Goal: Information Seeking & Learning: Learn about a topic

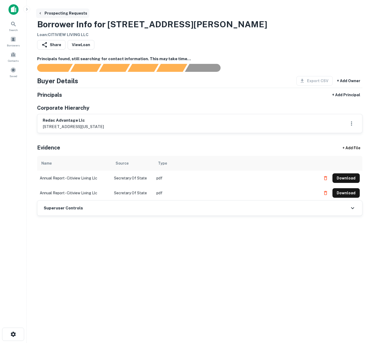
click at [46, 11] on button "Prospecting Requests" at bounding box center [62, 13] width 53 height 10
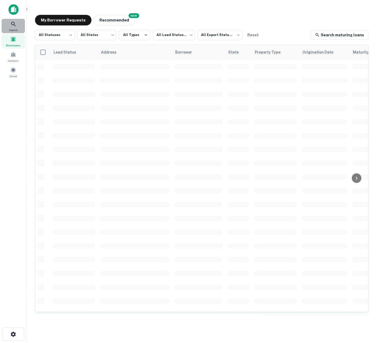
click at [11, 27] on icon at bounding box center [13, 24] width 6 height 6
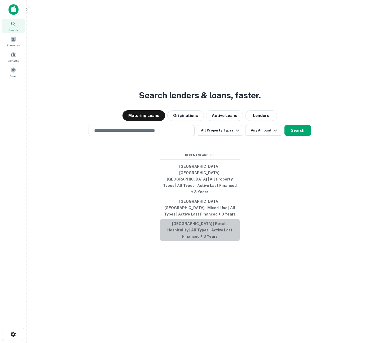
click at [199, 220] on button "San Diego, CA 92126, USA | Retail, Hospitality | All Types | Active Last Financ…" at bounding box center [200, 230] width 80 height 22
type input "**********"
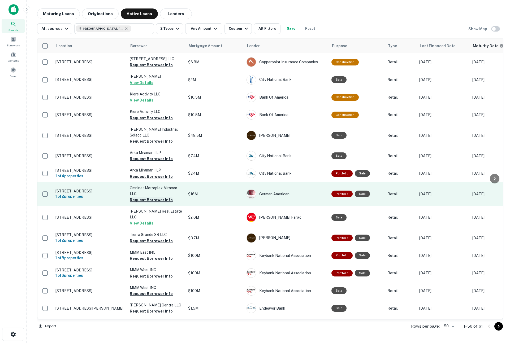
click at [158, 203] on button "Request Borrower Info" at bounding box center [151, 200] width 43 height 6
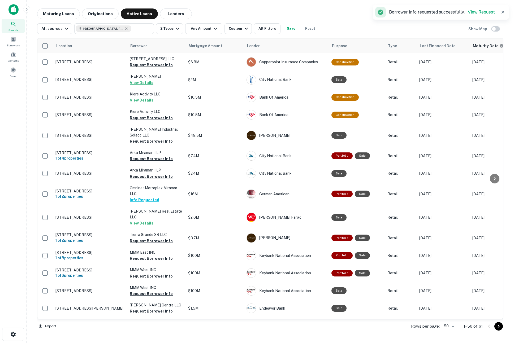
click at [373, 14] on link "View Request" at bounding box center [481, 12] width 27 height 5
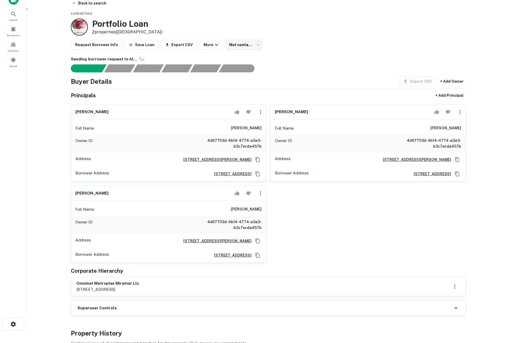
scroll to position [14, 0]
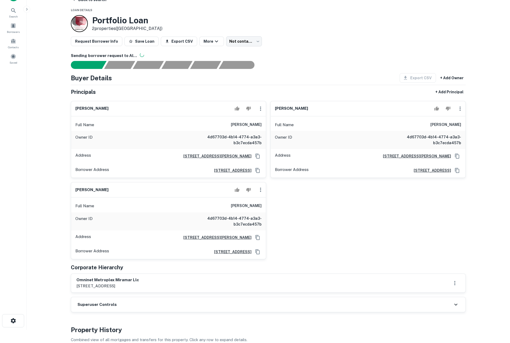
click at [42, 232] on main "Back to search Loan Details Portfolio Loan 2 properties (CA) Request Borrower I…" at bounding box center [269, 157] width 484 height 343
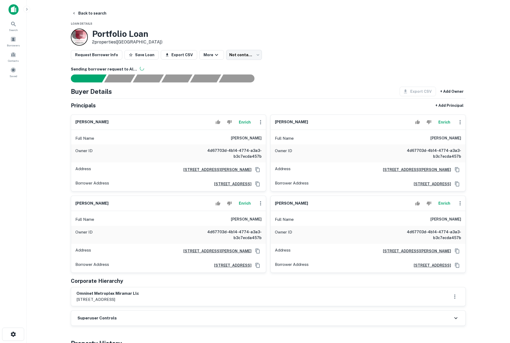
click at [12, 9] on img at bounding box center [13, 9] width 10 height 11
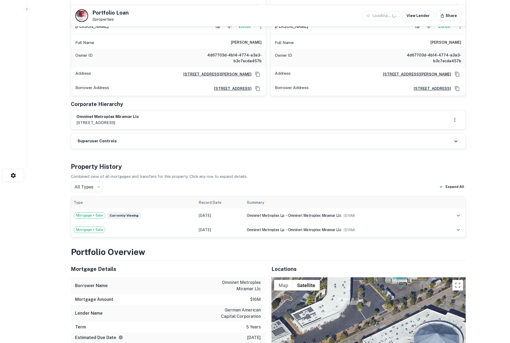
scroll to position [186, 0]
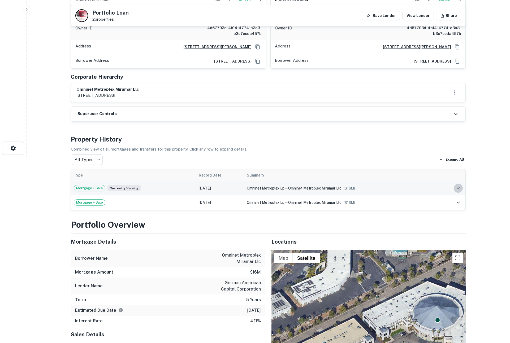
click at [460, 187] on icon "expand row" at bounding box center [458, 188] width 6 height 6
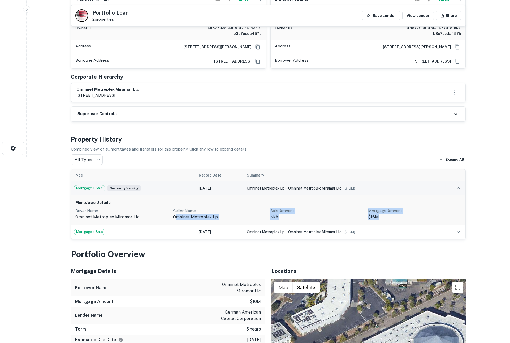
drag, startPoint x: 176, startPoint y: 217, endPoint x: 397, endPoint y: 220, distance: 221.1
click at [397, 220] on div "Buyer Name omninet metroplex miramar llc Seller Name omninet metroplex lp Sale …" at bounding box center [268, 214] width 386 height 13
click at [397, 220] on p "$16M" at bounding box center [414, 217] width 93 height 6
drag, startPoint x: 392, startPoint y: 219, endPoint x: 84, endPoint y: 209, distance: 307.3
click at [84, 209] on div "Buyer Name omninet metroplex miramar llc Seller Name omninet metroplex lp Sale …" at bounding box center [268, 214] width 386 height 13
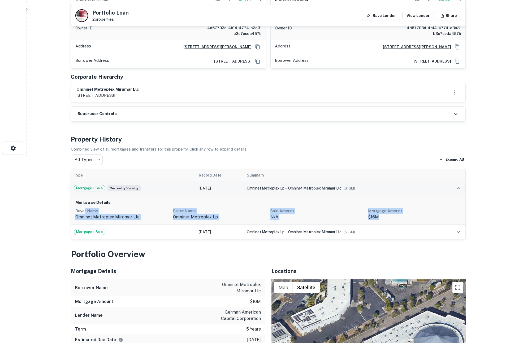
click at [84, 209] on p "Buyer Name" at bounding box center [121, 211] width 93 height 6
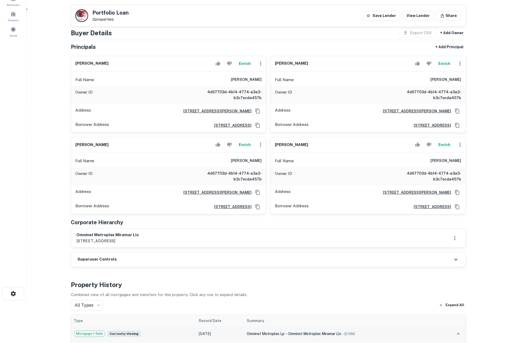
scroll to position [0, 0]
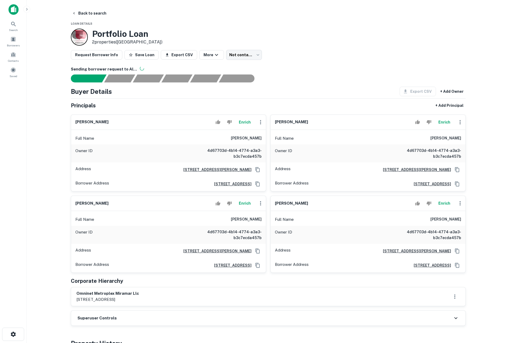
click at [247, 122] on button "Enrich" at bounding box center [244, 122] width 17 height 11
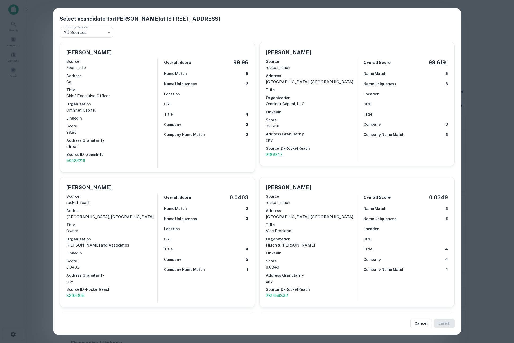
click at [39, 122] on div "Select a candidate for NEIL KADISHA at 9420 wilshire boulevard Filter by Source…" at bounding box center [257, 171] width 514 height 343
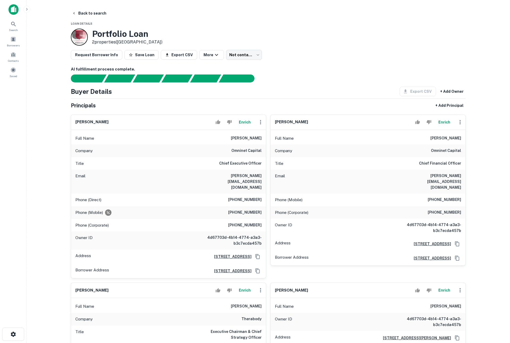
click at [337, 58] on div "Request Borrower Info Save Loan Export CSV More Not contacted **** ​" at bounding box center [268, 55] width 395 height 10
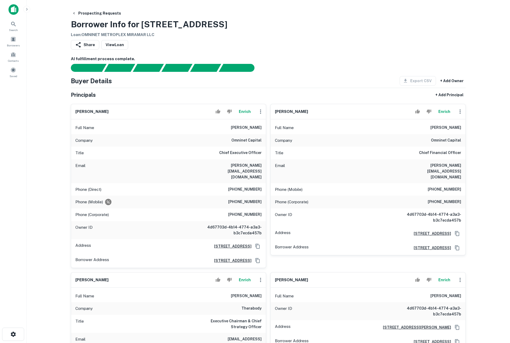
click at [365, 31] on div "Prospecting Requests Borrower Info for [STREET_ADDRESS] Loan : OMNINET METROPLE…" at bounding box center [268, 22] width 395 height 29
click at [328, 36] on div "Prospecting Requests Borrower Info for [STREET_ADDRESS] Loan : OMNINET METROPLE…" at bounding box center [268, 22] width 395 height 29
